Goal: Task Accomplishment & Management: Manage account settings

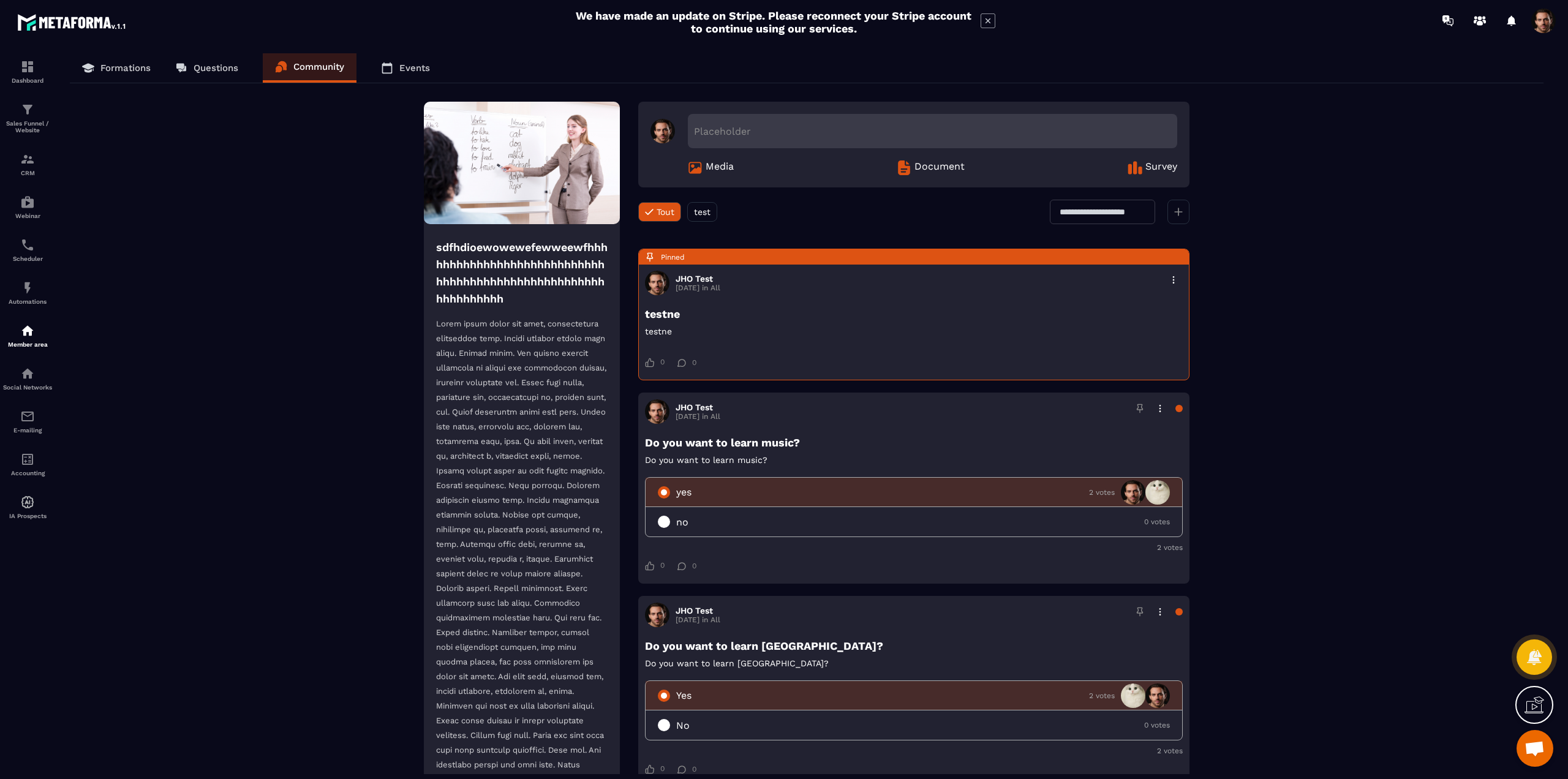
click at [1534, 18] on span at bounding box center [1543, 21] width 25 height 25
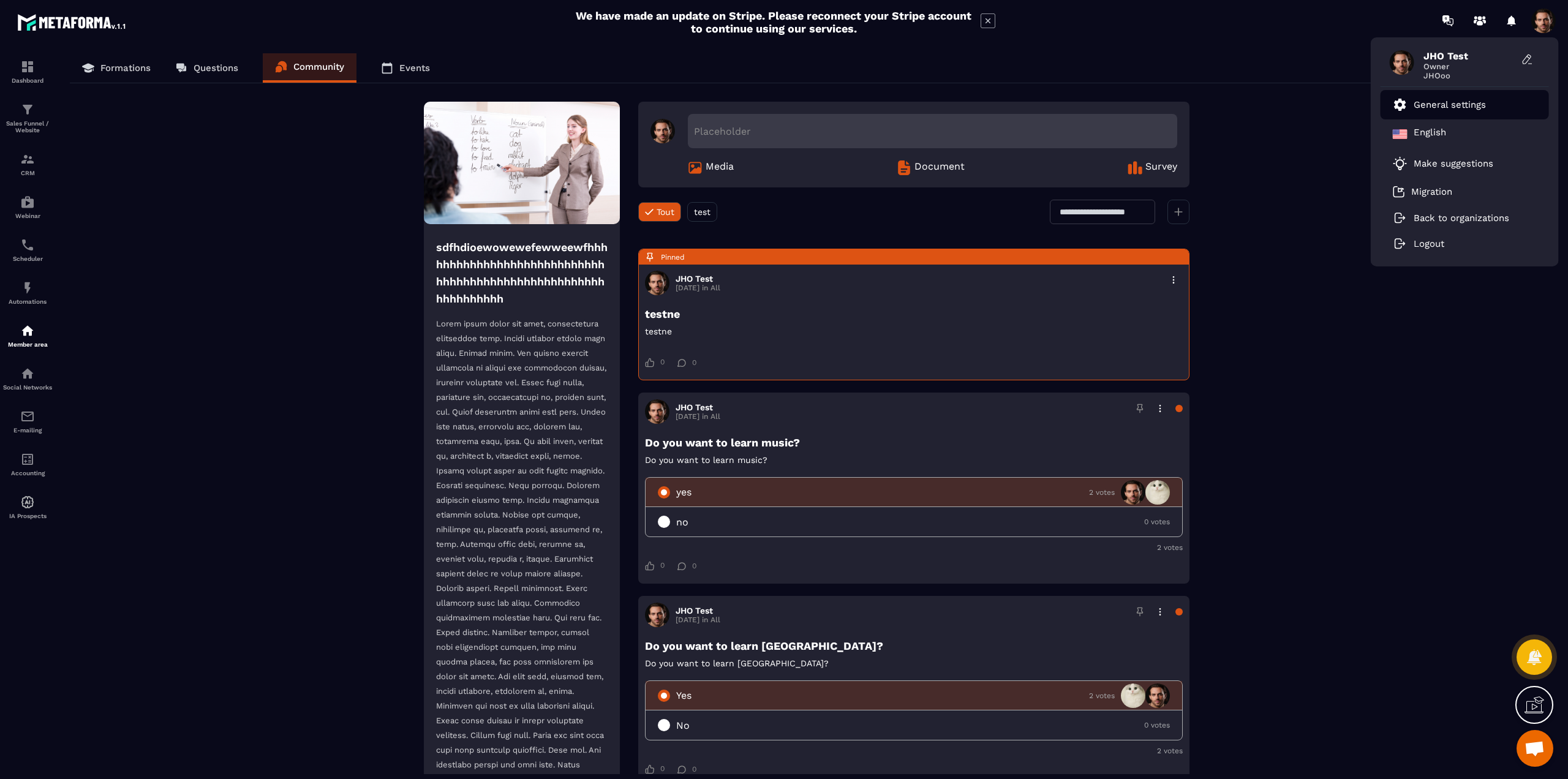
click at [1460, 101] on p "General settings" at bounding box center [1450, 105] width 72 height 11
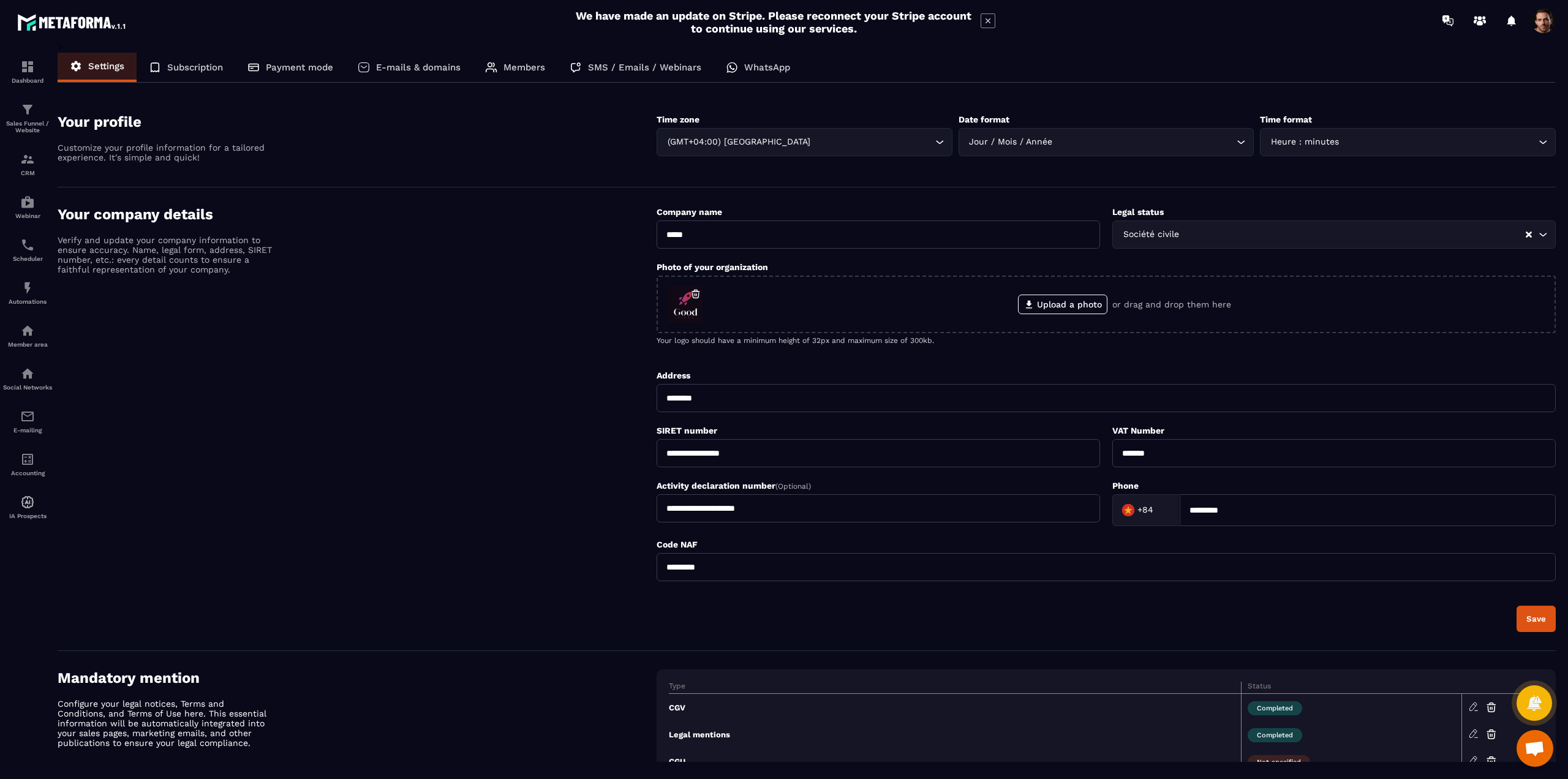
click at [514, 68] on p "Members" at bounding box center [524, 67] width 42 height 11
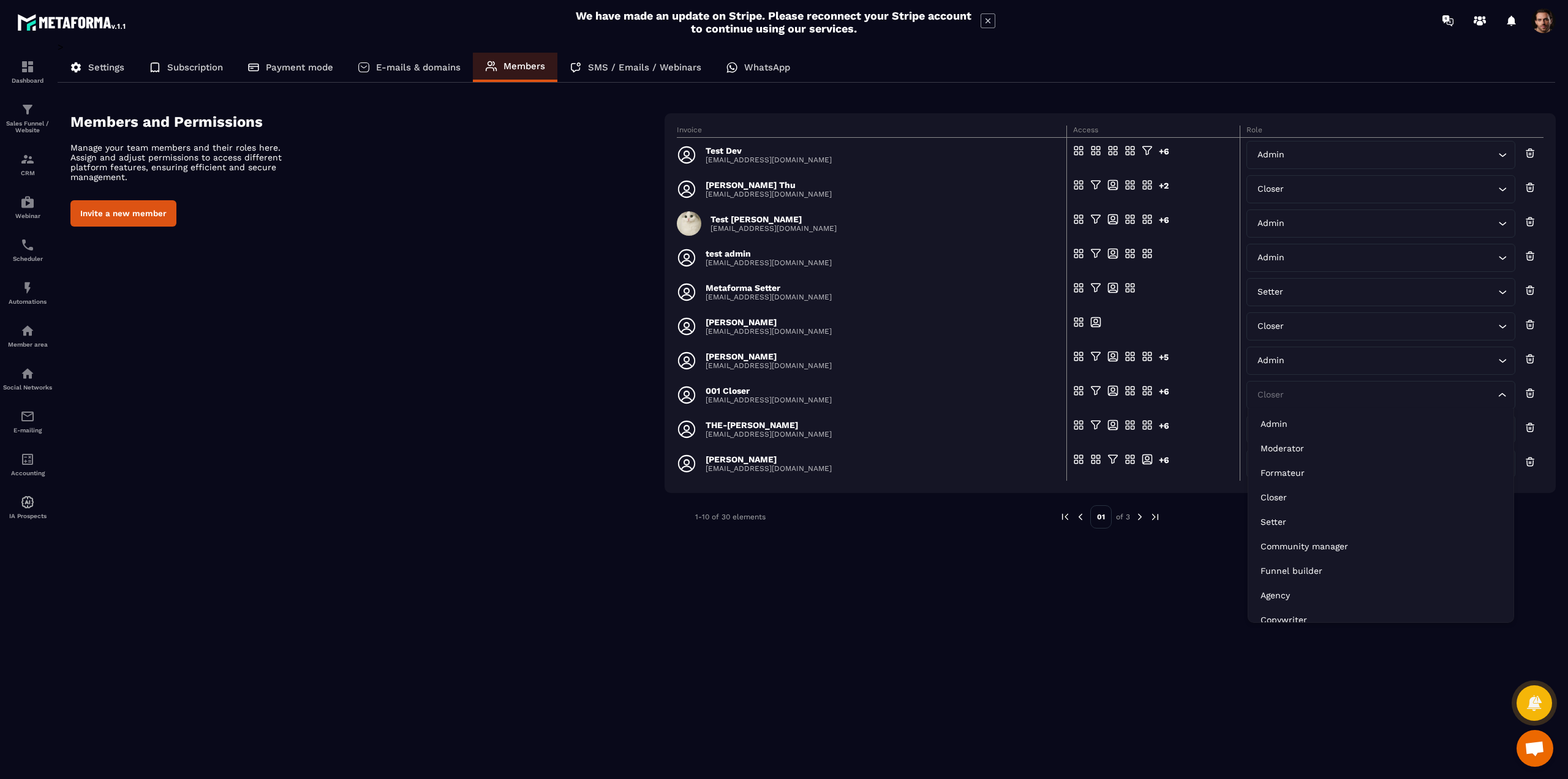
click at [1307, 400] on input "Search for option" at bounding box center [1375, 395] width 241 height 13
click at [1291, 431] on li "Admin" at bounding box center [1381, 423] width 265 height 25
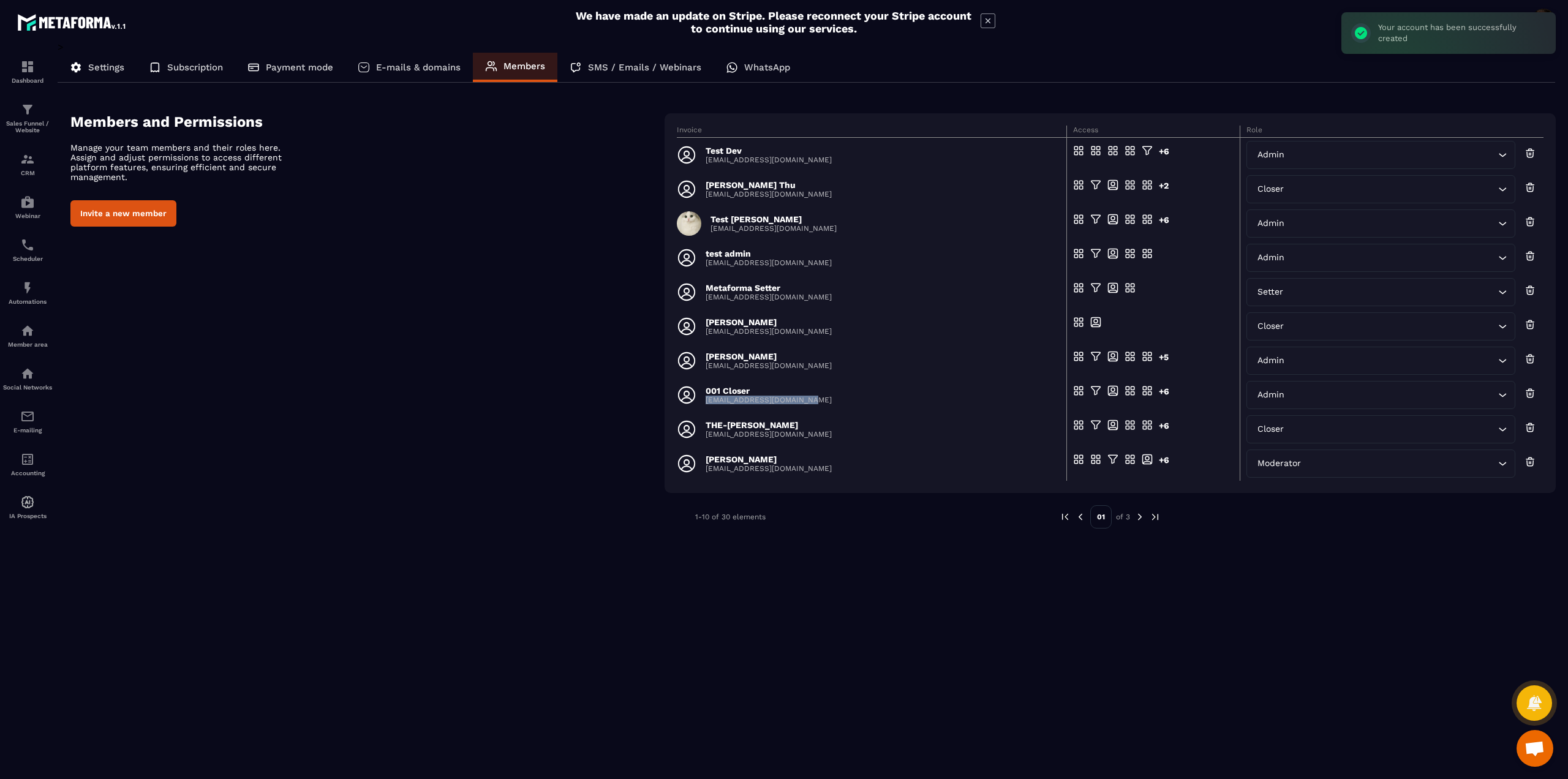
drag, startPoint x: 825, startPoint y: 400, endPoint x: 703, endPoint y: 400, distance: 122.0
click at [703, 400] on div "001 Closer [EMAIL_ADDRESS][DOMAIN_NAME]" at bounding box center [868, 395] width 383 height 19
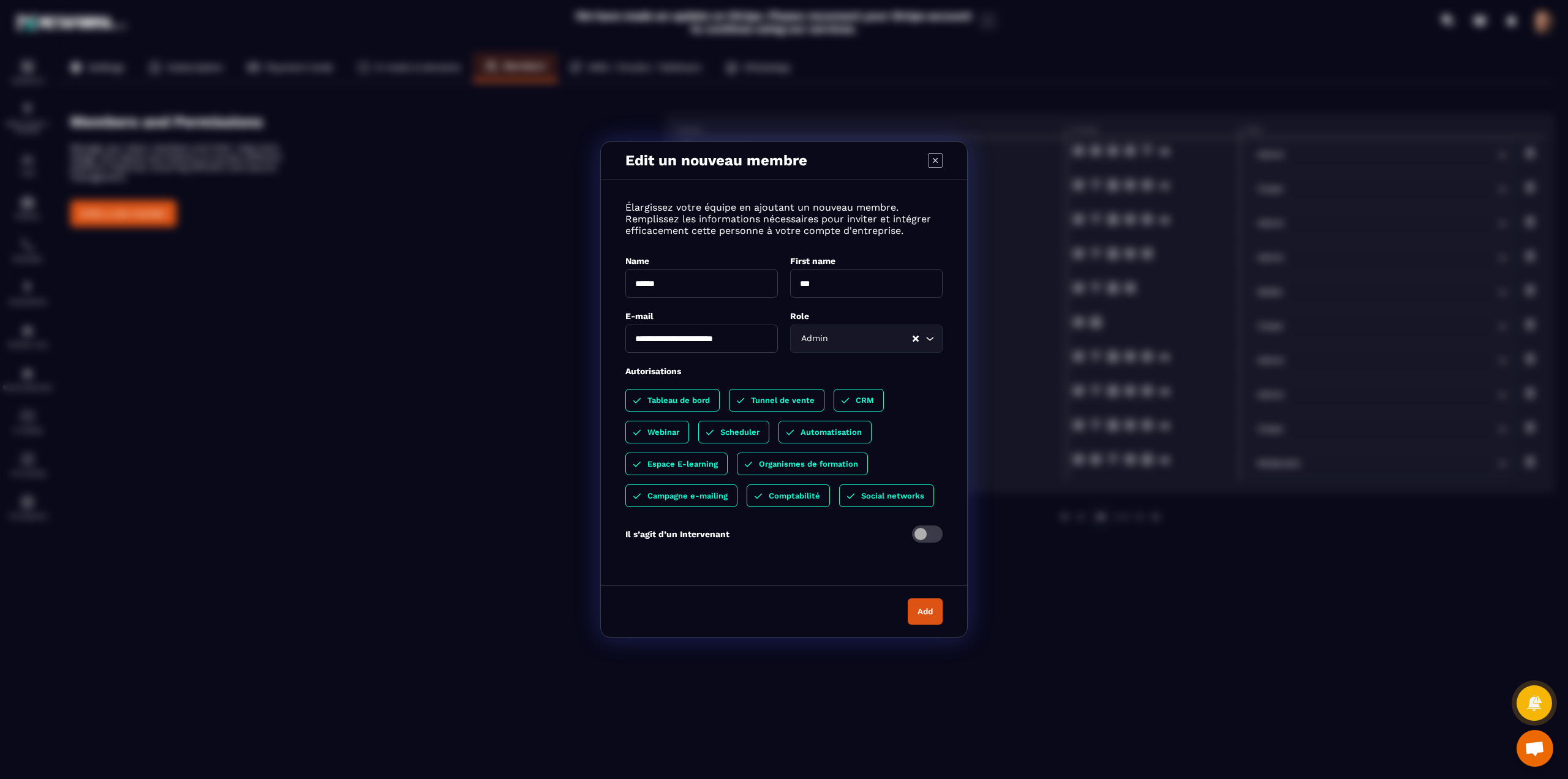
click at [940, 166] on icon "Modal window" at bounding box center [936, 160] width 15 height 15
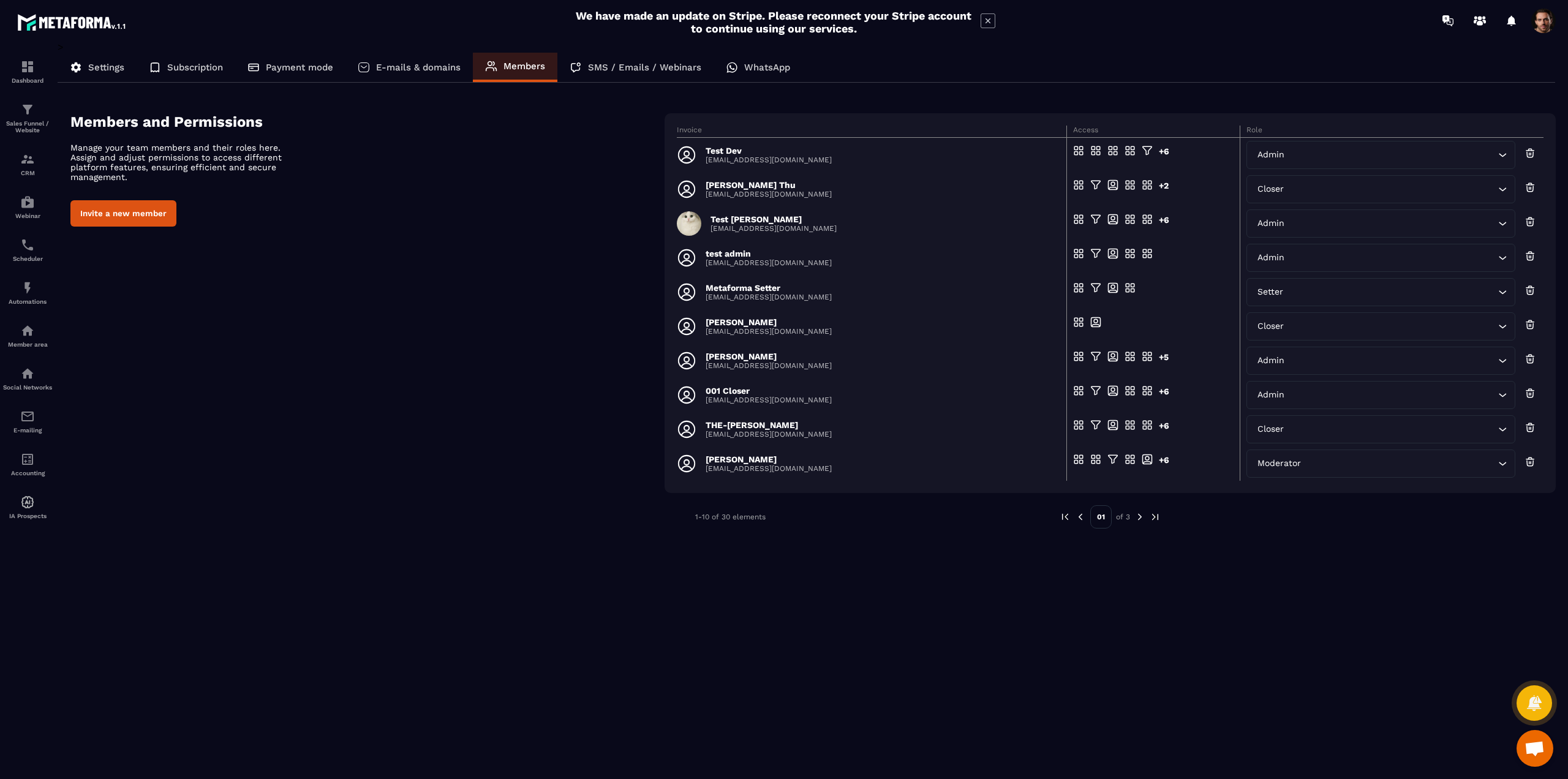
click at [1549, 16] on span at bounding box center [1543, 21] width 25 height 25
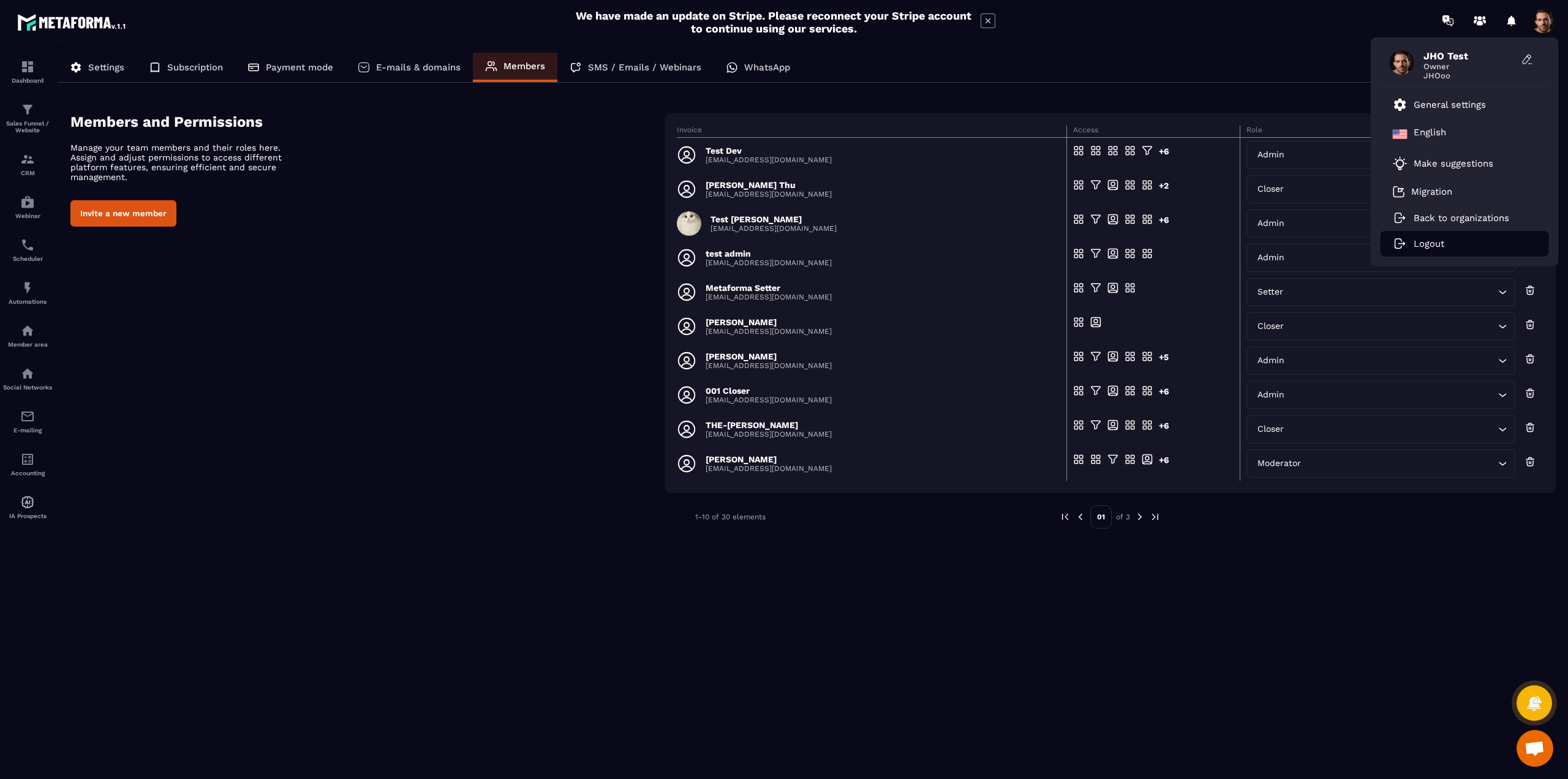
click at [1438, 243] on p "Logout" at bounding box center [1429, 244] width 30 height 11
